Goal: Communication & Community: Connect with others

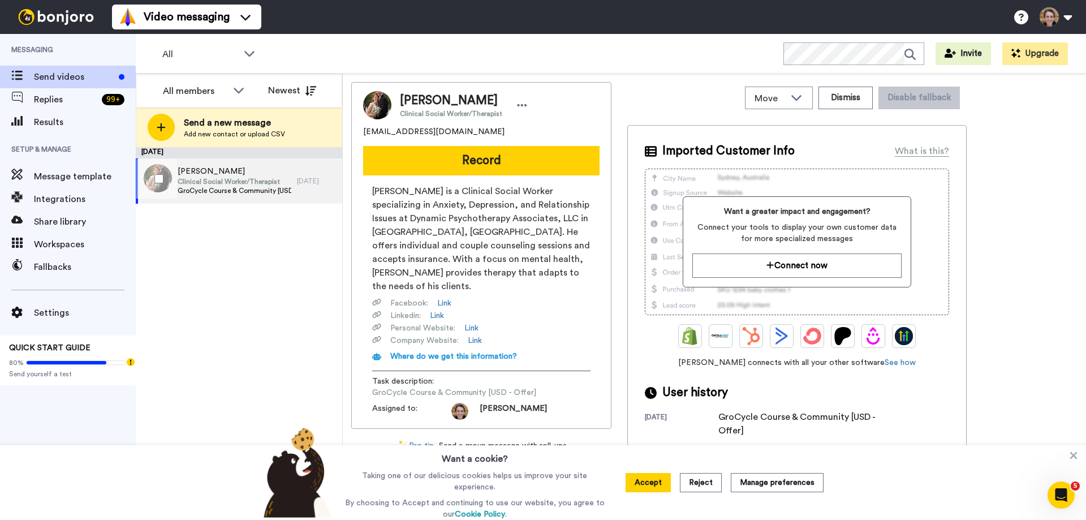
click at [231, 189] on span "GroCycle Course & Community [USD - Offer]" at bounding box center [235, 190] width 114 height 9
drag, startPoint x: 450, startPoint y: 131, endPoint x: 359, endPoint y: 133, distance: 91.7
click at [359, 133] on div "Kevin Treloar Clinical Social Worker/Therapist kevin8358@gmail.com Record Kevin…" at bounding box center [481, 255] width 260 height 347
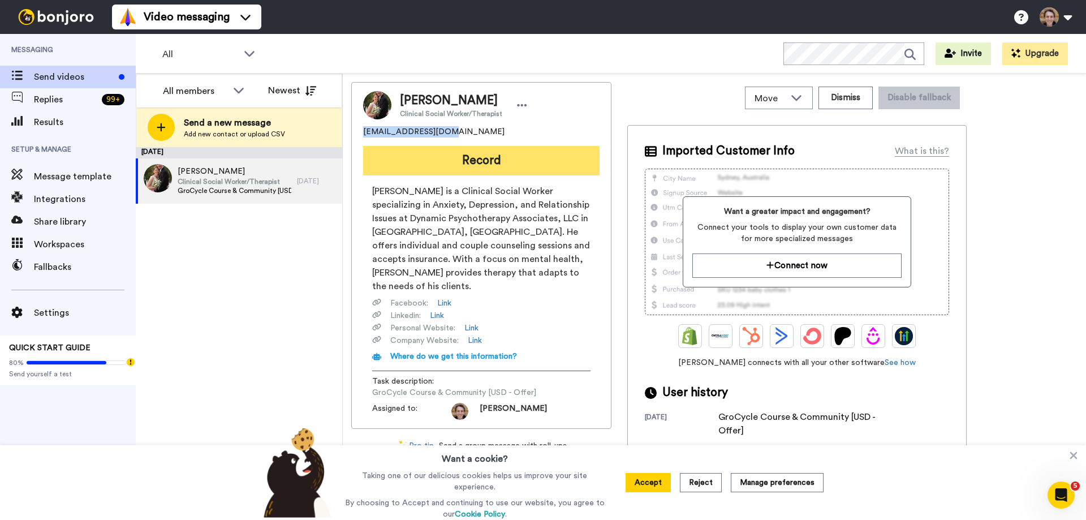
copy span "kevin8358@gmail.com"
click at [499, 158] on button "Record" at bounding box center [481, 160] width 237 height 29
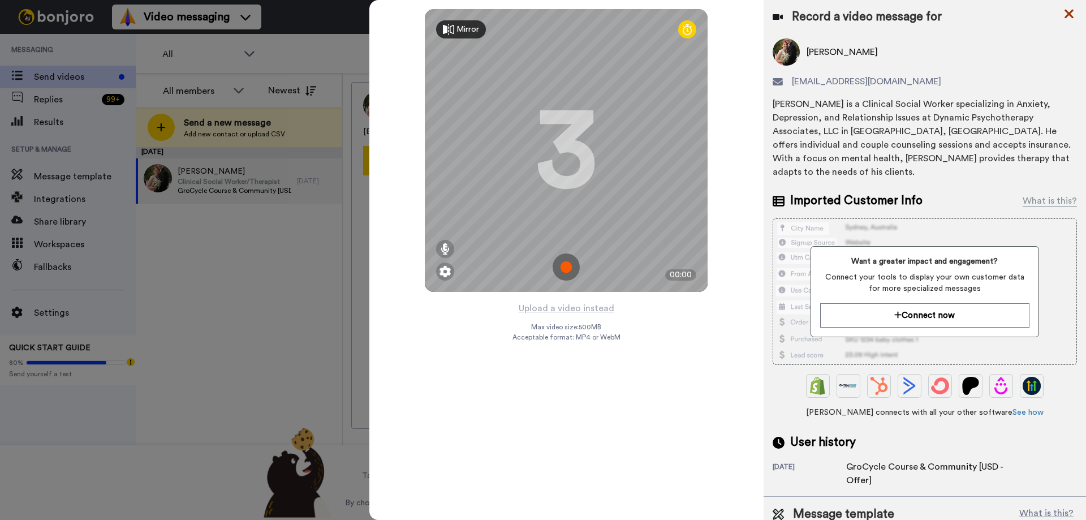
click at [1067, 15] on icon at bounding box center [1069, 14] width 11 height 14
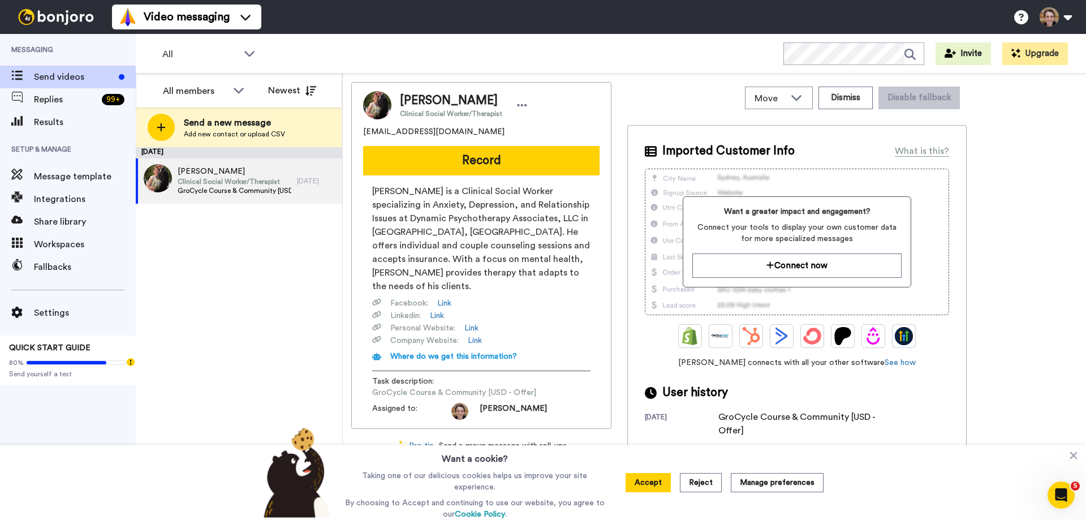
click at [412, 133] on span "kevin8358@gmail.com" at bounding box center [433, 131] width 141 height 11
click at [514, 109] on div at bounding box center [522, 105] width 17 height 17
click at [553, 123] on li "Edit contact" at bounding box center [551, 125] width 82 height 16
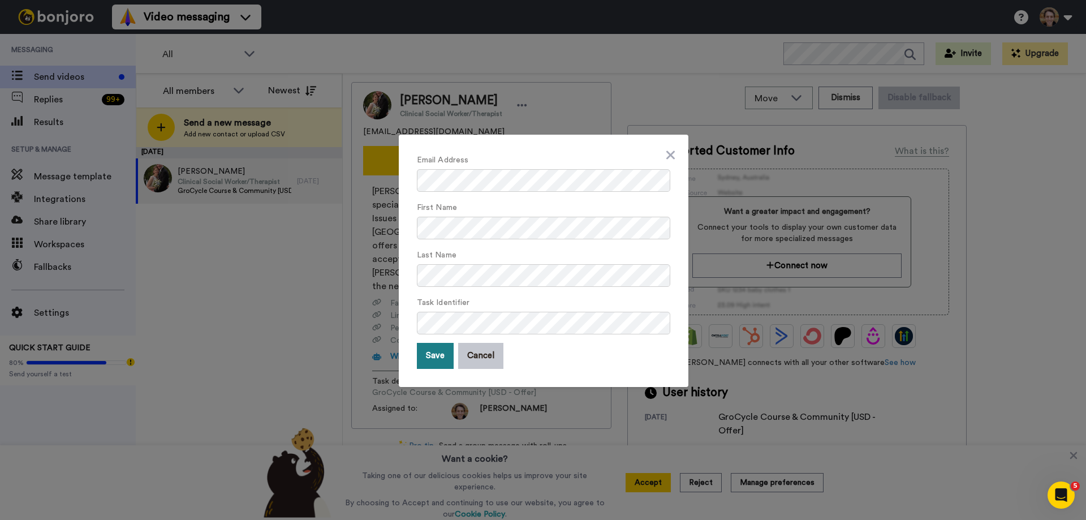
click at [429, 360] on button "Save" at bounding box center [435, 356] width 37 height 26
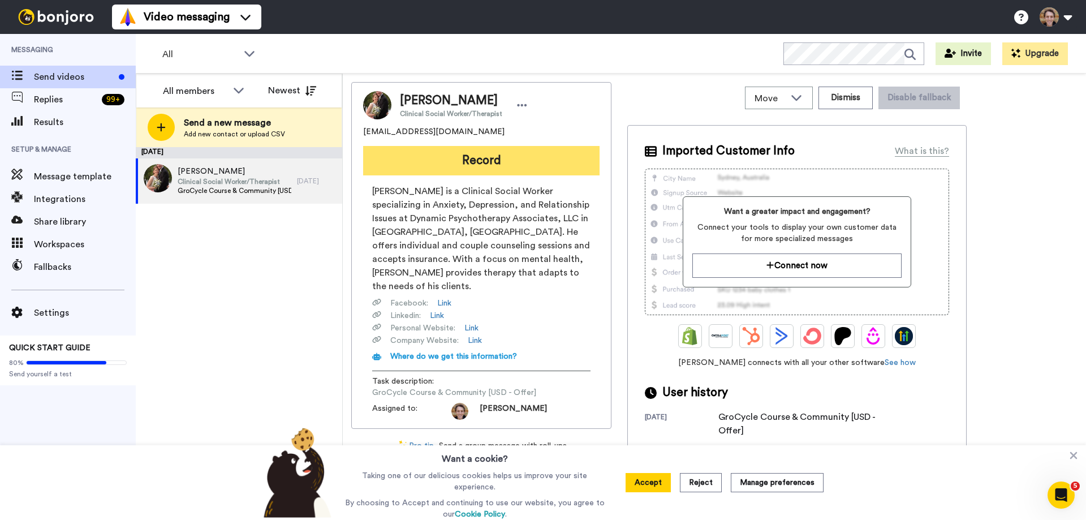
click at [490, 158] on button "Record" at bounding box center [481, 160] width 237 height 29
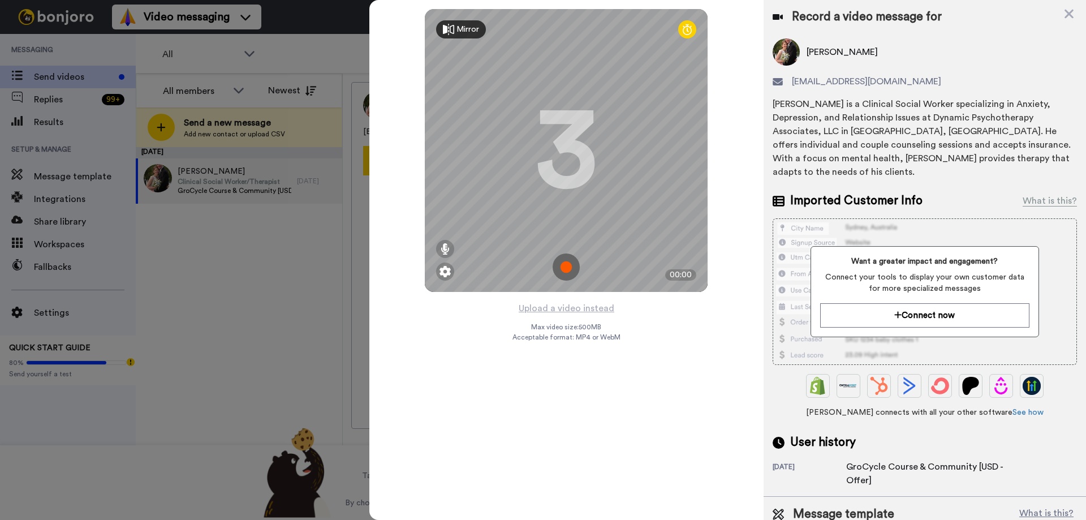
click at [565, 269] on img at bounding box center [566, 266] width 27 height 27
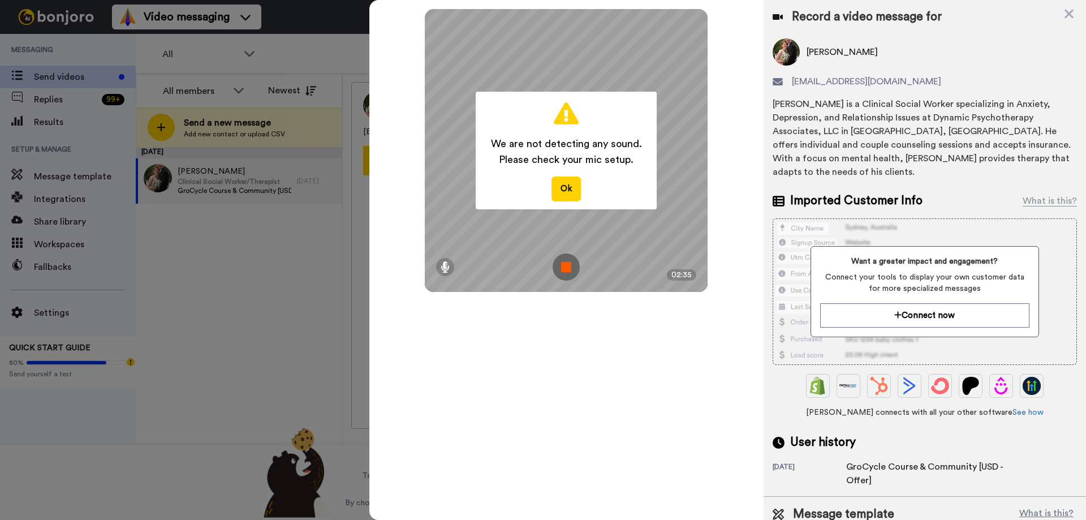
click at [567, 270] on img at bounding box center [566, 266] width 27 height 27
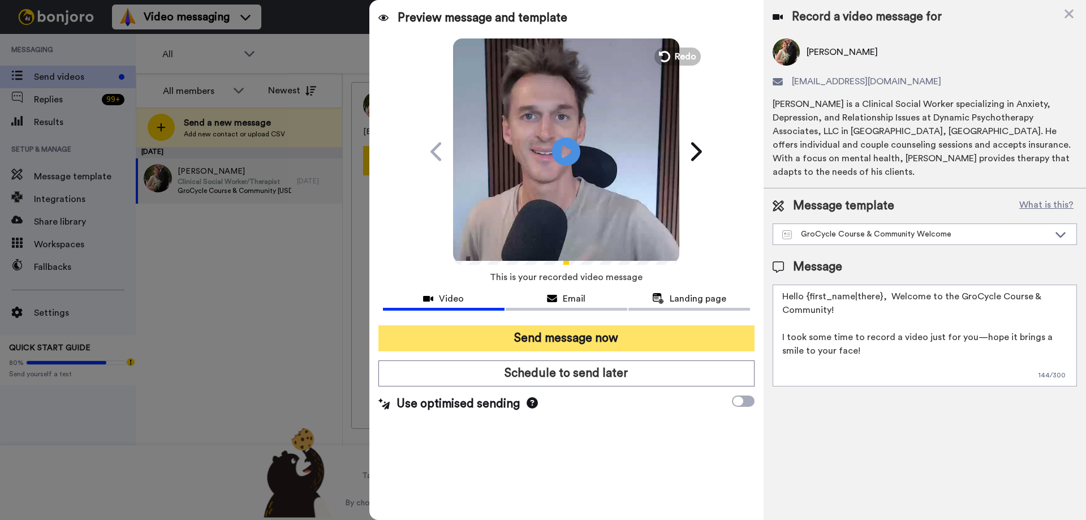
click at [577, 333] on button "Send message now" at bounding box center [567, 338] width 376 height 26
